Goal: Transaction & Acquisition: Purchase product/service

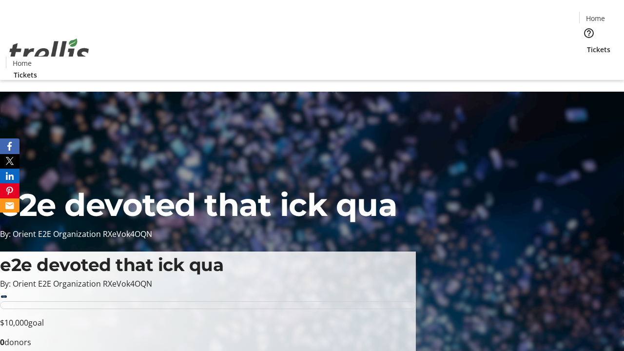
click at [587, 44] on span "Tickets" at bounding box center [598, 49] width 23 height 10
